Goal: Communication & Community: Ask a question

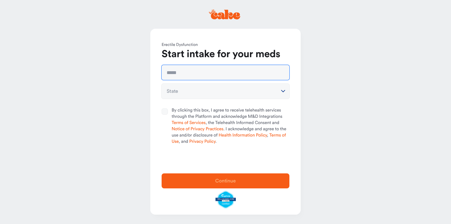
click at [220, 71] on input "text" at bounding box center [225, 72] width 128 height 15
type input "***"
click at [228, 75] on input "text" at bounding box center [225, 72] width 128 height 15
type input "**********"
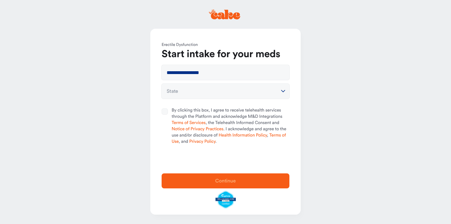
click at [280, 92] on html "**********" at bounding box center [225, 112] width 451 height 224
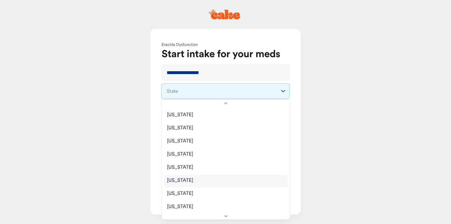
scroll to position [436, 0]
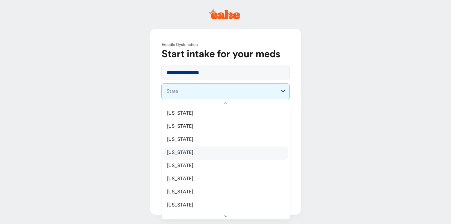
select select "**"
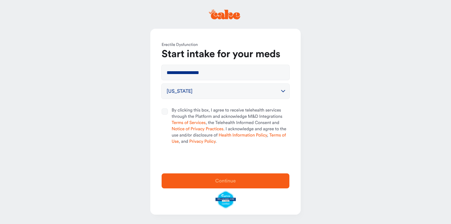
click at [166, 112] on button "By clicking this box, I agree to receive telehealth services through the Platfo…" at bounding box center [164, 112] width 6 height 6
click at [227, 179] on span "Continue" at bounding box center [225, 181] width 21 height 5
click at [223, 180] on span "Continue" at bounding box center [225, 181] width 21 height 5
click at [217, 182] on span "Continue" at bounding box center [225, 181] width 21 height 5
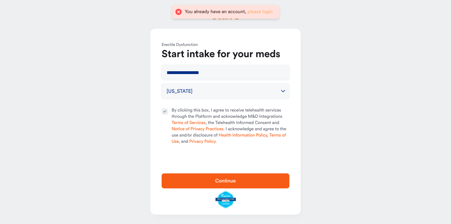
click at [266, 11] on link "please login" at bounding box center [259, 11] width 25 height 5
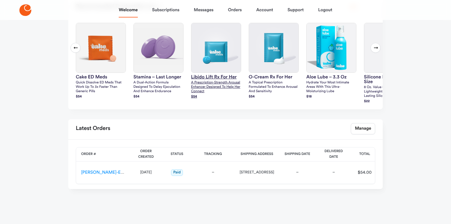
scroll to position [185, 0]
click at [113, 172] on link "[PERSON_NAME]-ES-00164118" at bounding box center [111, 173] width 61 height 4
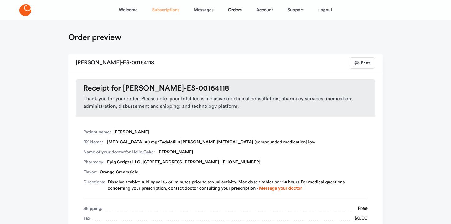
click at [175, 11] on link "Subscriptions" at bounding box center [165, 10] width 27 height 15
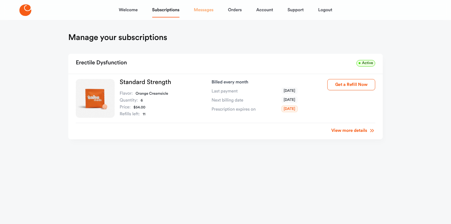
click at [201, 9] on link "Messages" at bounding box center [204, 10] width 20 height 15
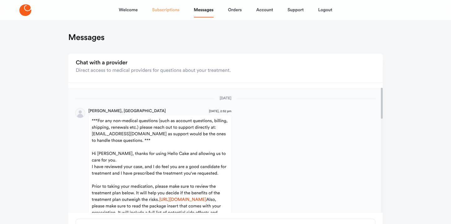
click at [170, 7] on link "Subscriptions" at bounding box center [165, 10] width 27 height 15
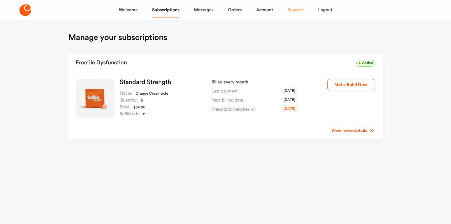
click at [301, 11] on link "Support" at bounding box center [295, 10] width 16 height 15
click at [236, 9] on link "Orders" at bounding box center [235, 10] width 14 height 15
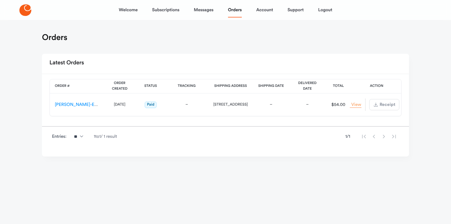
click at [351, 103] on link "View Order" at bounding box center [355, 105] width 11 height 6
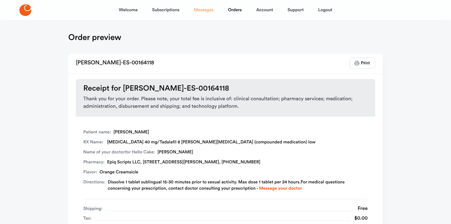
click at [202, 9] on link "Messages" at bounding box center [204, 10] width 20 height 15
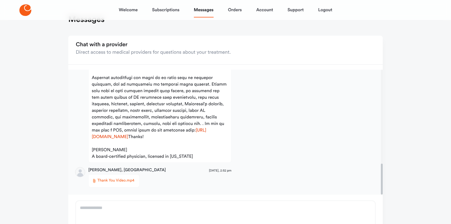
scroll to position [379, 0]
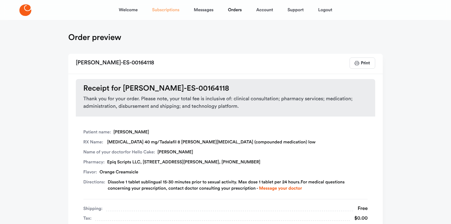
click at [170, 8] on link "Subscriptions" at bounding box center [165, 10] width 27 height 15
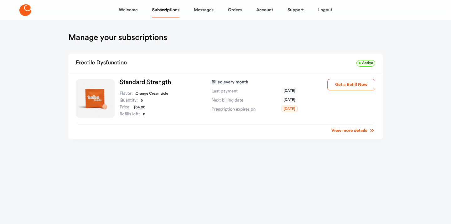
click at [369, 133] on icon at bounding box center [372, 131] width 6 height 6
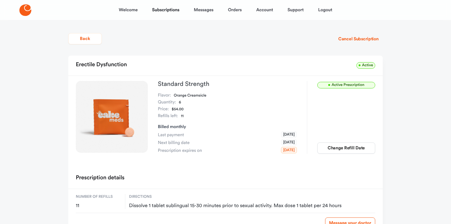
click at [354, 85] on span "Active Prescription" at bounding box center [346, 85] width 58 height 7
click at [296, 12] on link "Support" at bounding box center [295, 10] width 16 height 15
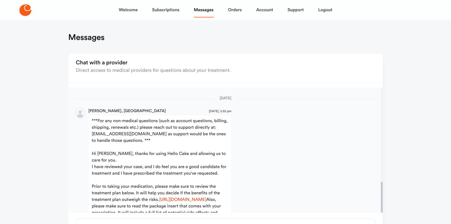
scroll to position [379, 0]
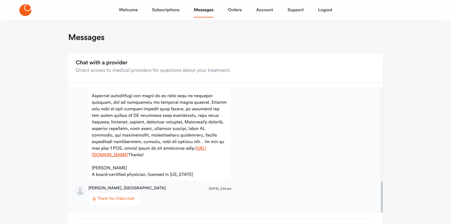
click at [170, 146] on link "https://www.google.com/search?q=primary+care+doctor+near+me" at bounding box center [149, 151] width 115 height 11
click at [145, 146] on link "[URL][DOMAIN_NAME]" at bounding box center [149, 151] width 115 height 11
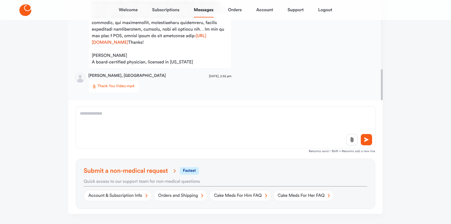
scroll to position [112, 0]
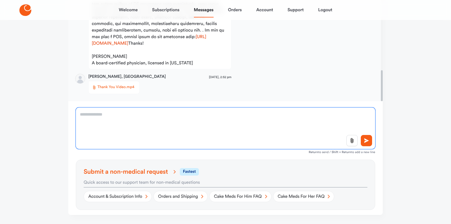
click at [117, 114] on textarea at bounding box center [225, 129] width 299 height 42
type textarea "**********"
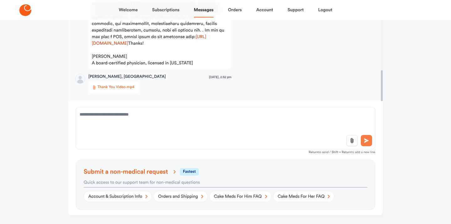
click at [365, 140] on icon at bounding box center [366, 141] width 5 height 5
